Goal: Task Accomplishment & Management: Manage account settings

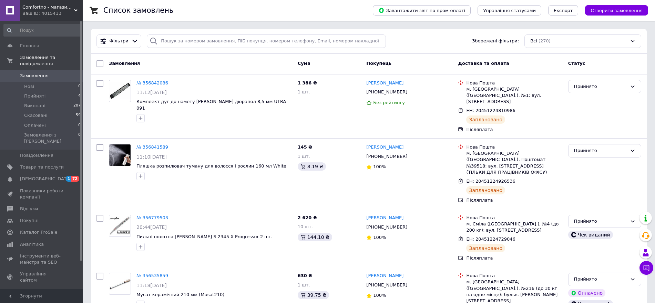
click at [37, 73] on span "Замовлення" at bounding box center [34, 76] width 29 height 6
